Goal: Transaction & Acquisition: Purchase product/service

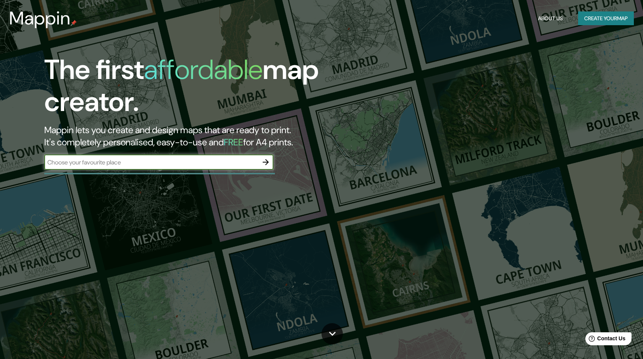
click at [155, 163] on input "text" at bounding box center [151, 162] width 214 height 9
type input "Xonacatlan"
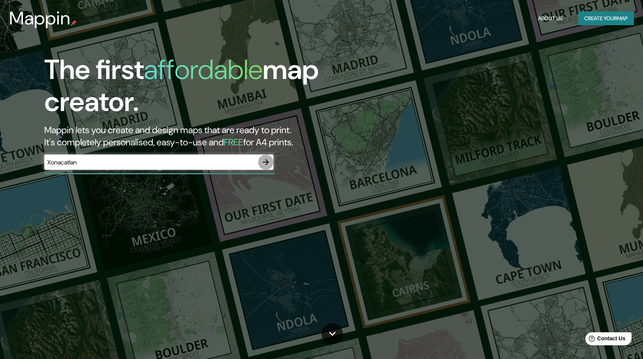
click at [270, 160] on button "button" at bounding box center [265, 162] width 15 height 15
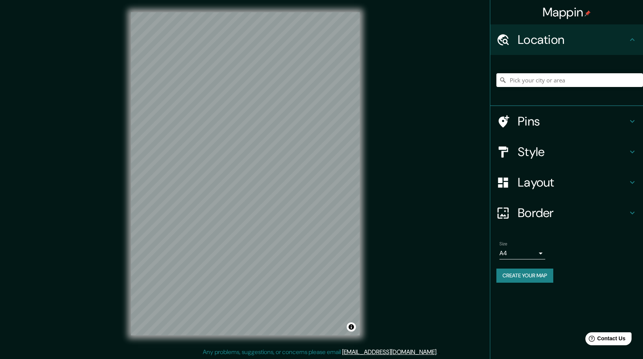
click at [543, 121] on h4 "Pins" at bounding box center [573, 121] width 110 height 15
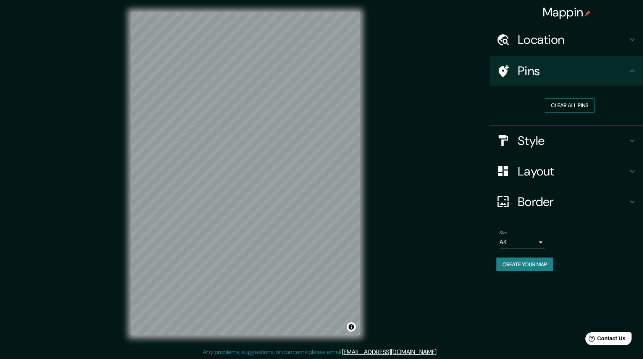
click at [565, 106] on button "Clear all pins" at bounding box center [570, 106] width 50 height 14
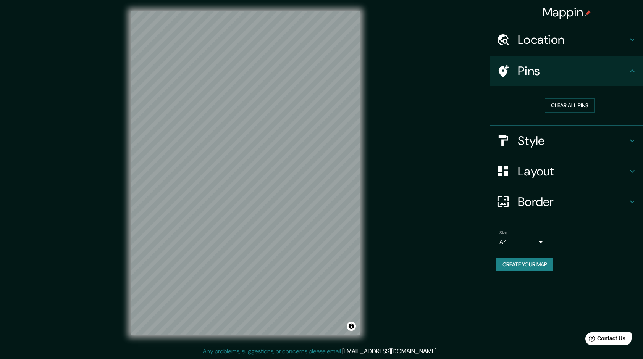
click at [564, 43] on h4 "Location" at bounding box center [573, 39] width 110 height 15
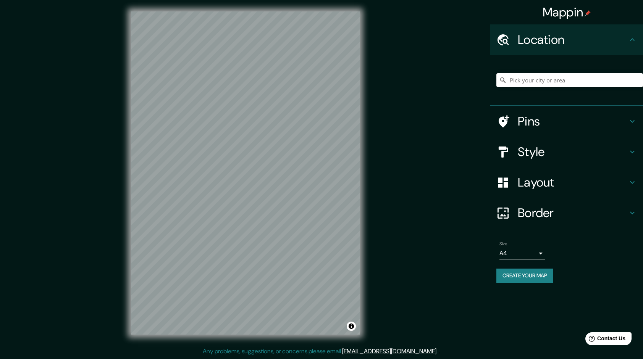
click at [513, 81] on input "Pick your city or area" at bounding box center [570, 80] width 147 height 14
paste input "[GEOGRAPHIC_DATA]"
type input "[STREET_ADDRESS]"
click at [637, 81] on icon "Clear" at bounding box center [637, 80] width 5 height 5
click at [539, 81] on input "Pick your city or area" at bounding box center [570, 80] width 147 height 14
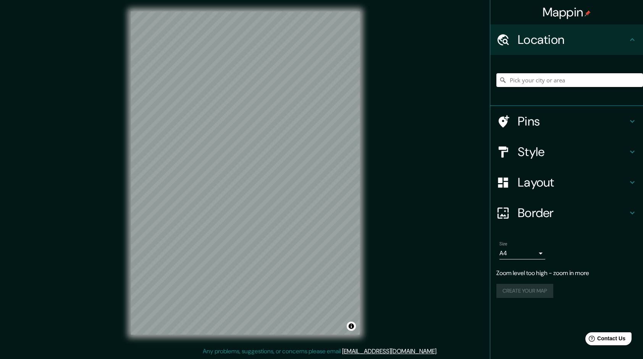
click at [431, 171] on div "Mappin Location [STREET_ADDRESS], [GEOGRAPHIC_DATA] Pins Style Layout Border Ch…" at bounding box center [321, 179] width 643 height 360
click at [399, 191] on div "Mappin Location [STREET_ADDRESS], [GEOGRAPHIC_DATA] Pins Style Layout Border Ch…" at bounding box center [321, 179] width 643 height 360
click at [538, 81] on input "Pick your city or area" at bounding box center [570, 80] width 147 height 14
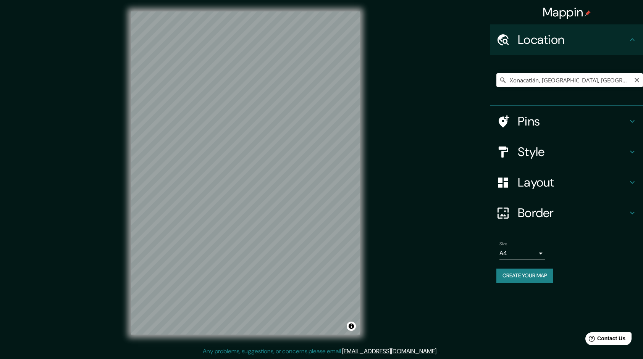
click at [615, 82] on input "Xonacatlán, [GEOGRAPHIC_DATA], [GEOGRAPHIC_DATA]" at bounding box center [570, 80] width 147 height 14
click at [579, 121] on h4 "Pins" at bounding box center [573, 121] width 110 height 15
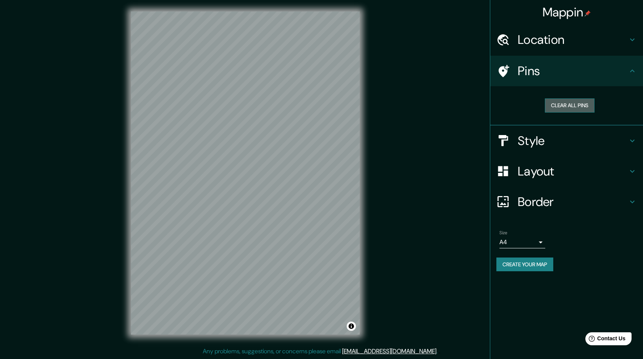
click at [576, 105] on button "Clear all pins" at bounding box center [570, 106] width 50 height 14
click at [581, 137] on h4 "Style" at bounding box center [573, 140] width 110 height 15
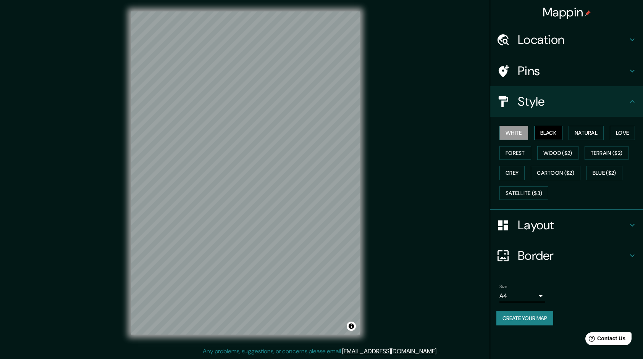
click at [552, 132] on button "Black" at bounding box center [548, 133] width 29 height 14
click at [575, 132] on button "Natural" at bounding box center [586, 133] width 35 height 14
click at [619, 134] on button "Love" at bounding box center [622, 133] width 25 height 14
click at [524, 150] on button "Forest" at bounding box center [516, 153] width 32 height 14
click at [565, 152] on button "Wood ($2)" at bounding box center [557, 153] width 41 height 14
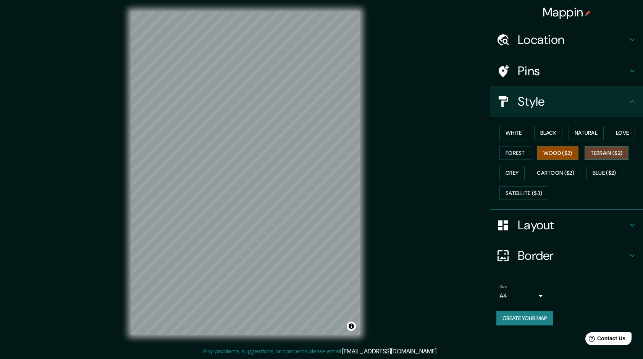
click at [608, 153] on button "Terrain ($2)" at bounding box center [607, 153] width 44 height 14
click at [609, 168] on button "Blue ($2)" at bounding box center [605, 173] width 36 height 14
click at [609, 174] on button "Blue ($2)" at bounding box center [605, 173] width 36 height 14
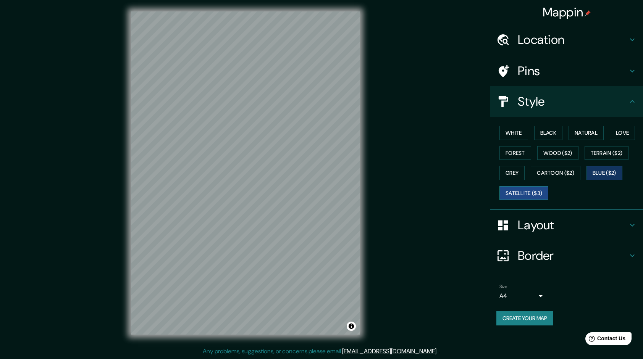
click at [527, 192] on button "Satellite ($3)" at bounding box center [524, 193] width 49 height 14
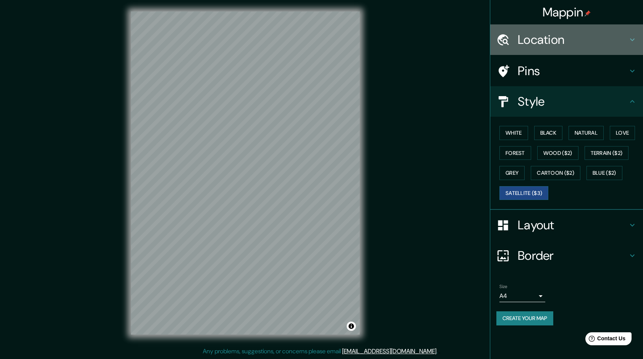
click at [573, 50] on div "Location" at bounding box center [566, 39] width 153 height 31
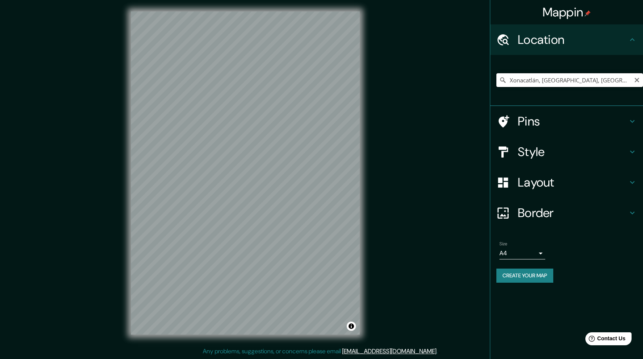
click at [586, 82] on input "Xonacatlán, [GEOGRAPHIC_DATA], [GEOGRAPHIC_DATA]" at bounding box center [570, 80] width 147 height 14
drag, startPoint x: 618, startPoint y: 76, endPoint x: 543, endPoint y: 84, distance: 75.7
click at [543, 84] on input "Xonacatlán, [GEOGRAPHIC_DATA], [GEOGRAPHIC_DATA]" at bounding box center [570, 80] width 147 height 14
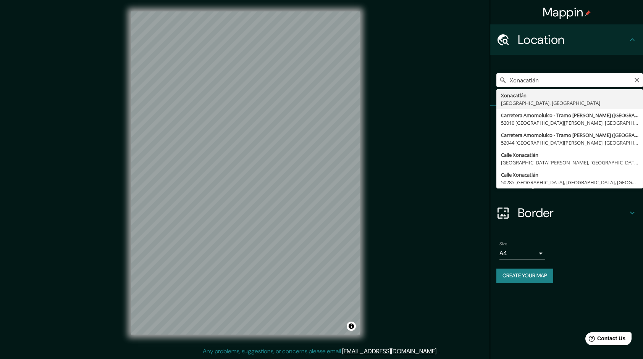
type input "Xonacatlán, [GEOGRAPHIC_DATA], [GEOGRAPHIC_DATA]"
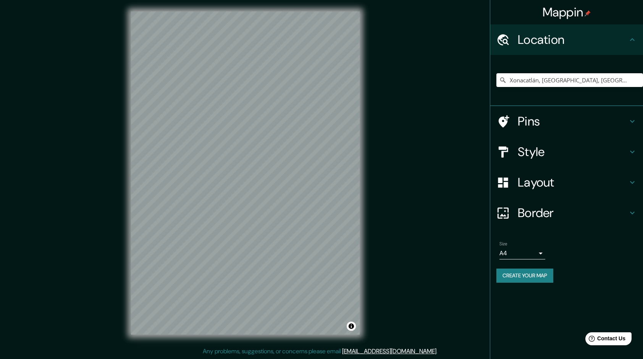
click at [363, 147] on div "© Mapbox © OpenStreetMap Improve this map © Maxar" at bounding box center [245, 173] width 253 height 348
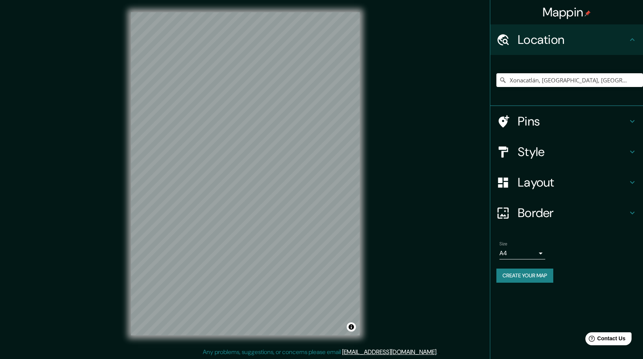
click at [573, 152] on h4 "Style" at bounding box center [573, 151] width 110 height 15
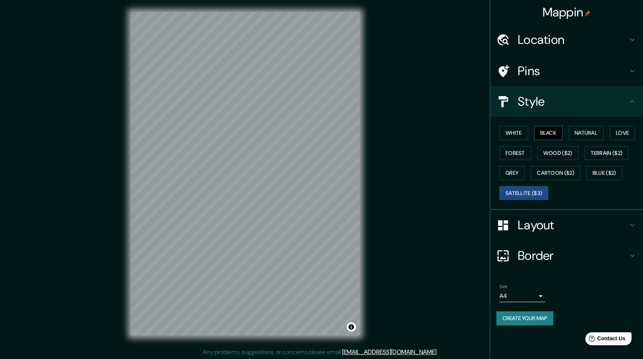
click at [556, 136] on button "Black" at bounding box center [548, 133] width 29 height 14
click at [511, 133] on button "White" at bounding box center [514, 133] width 29 height 14
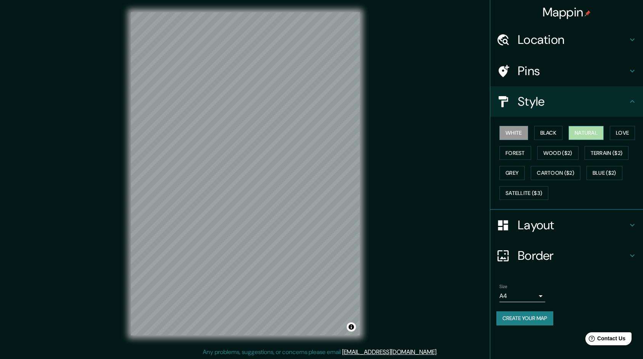
click at [592, 134] on button "Natural" at bounding box center [586, 133] width 35 height 14
click at [589, 150] on button "Terrain ($2)" at bounding box center [607, 153] width 44 height 14
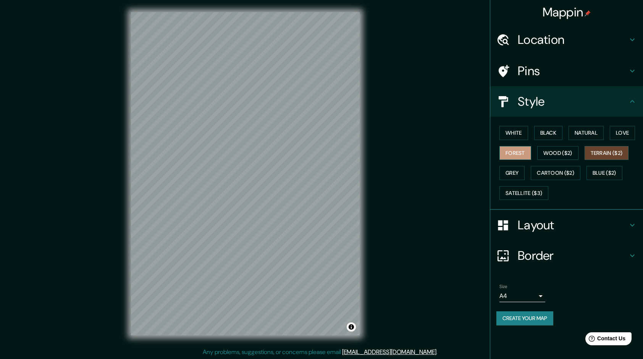
click at [511, 150] on button "Forest" at bounding box center [516, 153] width 32 height 14
click at [510, 178] on button "Grey" at bounding box center [512, 173] width 25 height 14
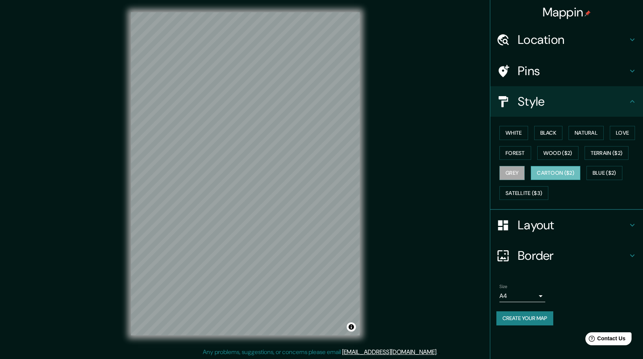
click at [545, 175] on button "Cartoon ($2)" at bounding box center [556, 173] width 50 height 14
click at [538, 191] on button "Satellite ($3)" at bounding box center [524, 193] width 49 height 14
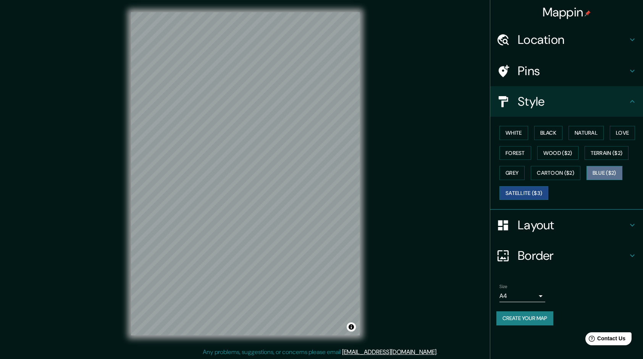
click at [606, 175] on button "Blue ($2)" at bounding box center [605, 173] width 36 height 14
click at [554, 133] on button "Black" at bounding box center [548, 133] width 29 height 14
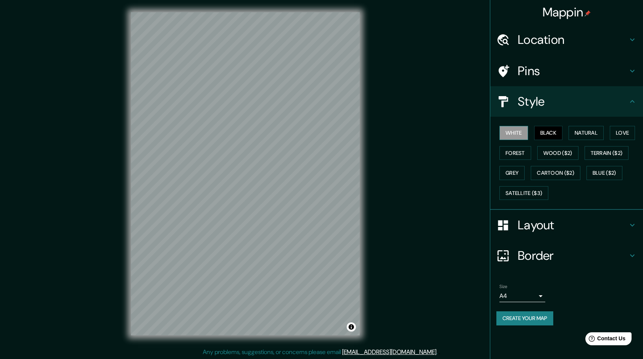
click at [524, 129] on button "White" at bounding box center [514, 133] width 29 height 14
click at [582, 137] on button "Natural" at bounding box center [586, 133] width 35 height 14
click at [514, 171] on button "Grey" at bounding box center [512, 173] width 25 height 14
click at [522, 193] on button "Satellite ($3)" at bounding box center [524, 193] width 49 height 14
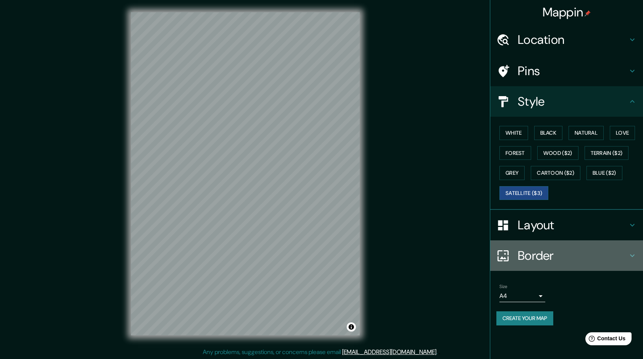
click at [577, 259] on h4 "Border" at bounding box center [573, 255] width 110 height 15
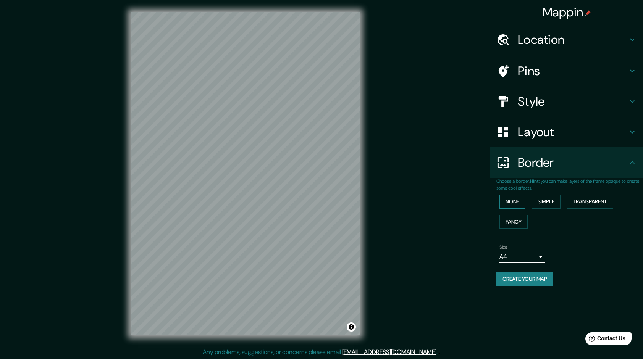
click at [522, 204] on button "None" at bounding box center [513, 202] width 26 height 14
click at [548, 202] on button "Simple" at bounding box center [546, 202] width 29 height 14
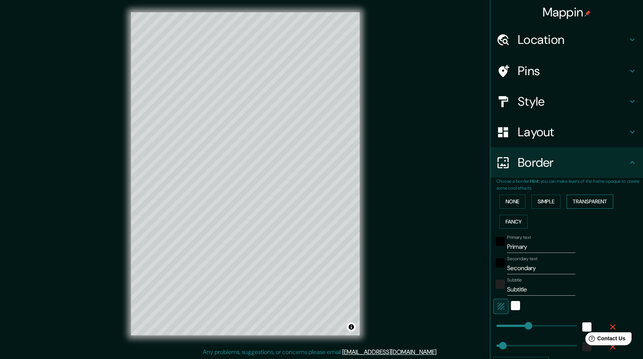
click at [577, 206] on button "Transparent" at bounding box center [590, 202] width 47 height 14
click at [514, 225] on button "Fancy" at bounding box center [514, 222] width 28 height 14
click at [511, 205] on button "None" at bounding box center [513, 202] width 26 height 14
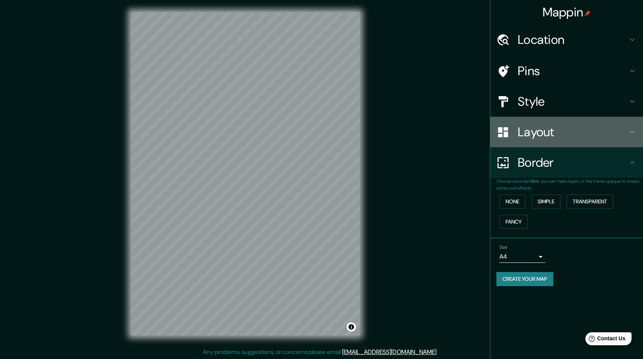
click at [544, 136] on h4 "Layout" at bounding box center [573, 132] width 110 height 15
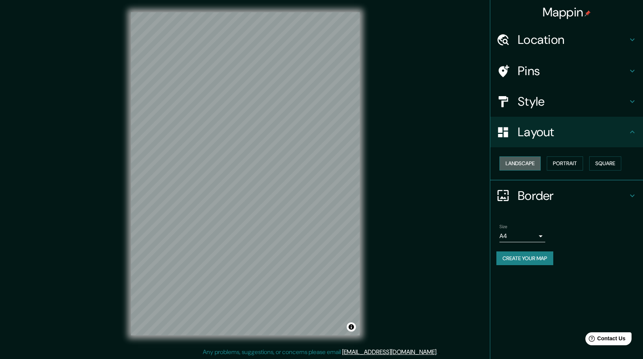
click at [527, 165] on button "Landscape" at bounding box center [520, 164] width 41 height 14
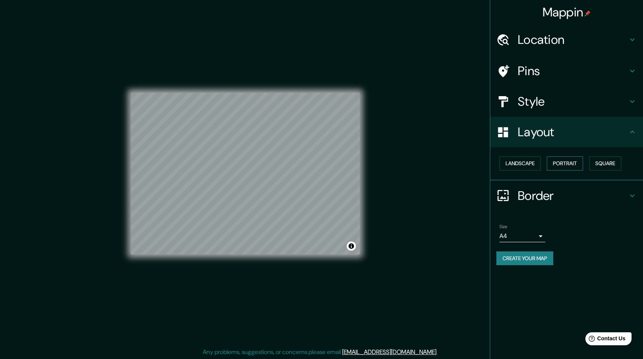
click at [566, 165] on button "Portrait" at bounding box center [565, 164] width 36 height 14
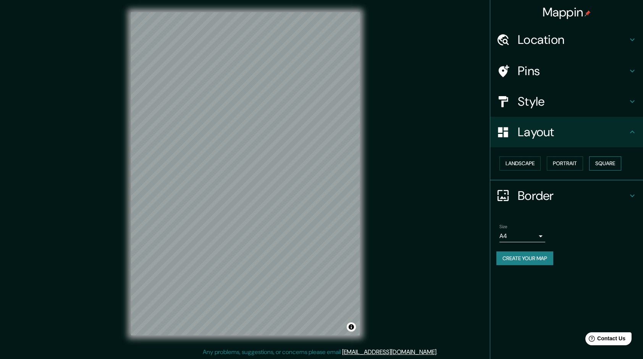
click at [608, 163] on button "Square" at bounding box center [605, 164] width 32 height 14
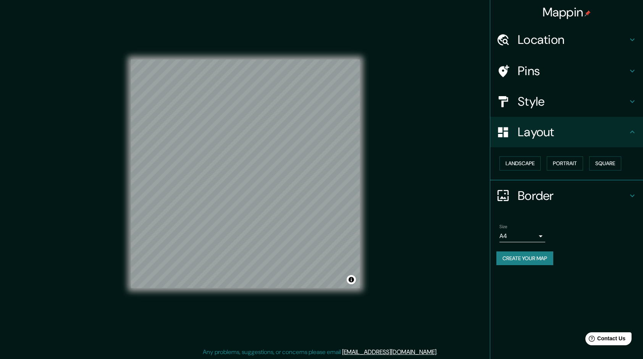
scroll to position [1, 0]
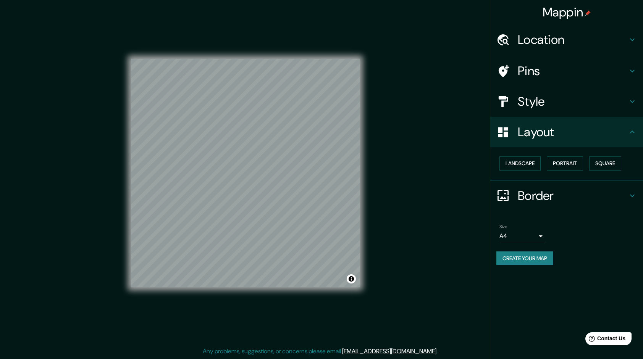
click at [541, 239] on body "Mappin Location [GEOGRAPHIC_DATA], [GEOGRAPHIC_DATA], [GEOGRAPHIC_DATA] [GEOGRA…" at bounding box center [321, 178] width 643 height 359
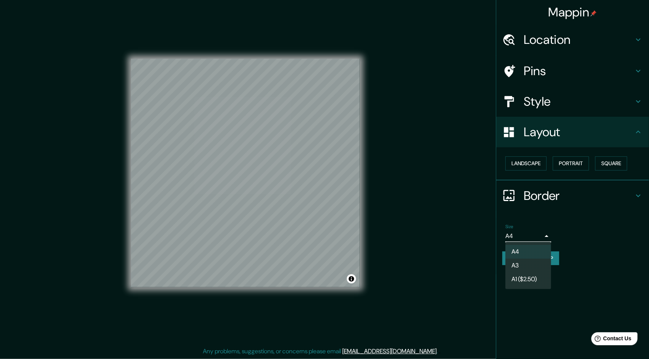
click at [540, 252] on li "A4" at bounding box center [528, 252] width 46 height 14
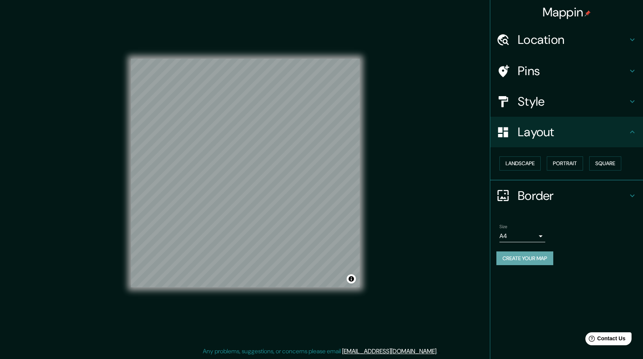
click at [543, 259] on button "Create your map" at bounding box center [525, 259] width 57 height 14
click at [512, 256] on button "Create your map" at bounding box center [525, 259] width 57 height 14
